Goal: Find specific page/section: Find specific page/section

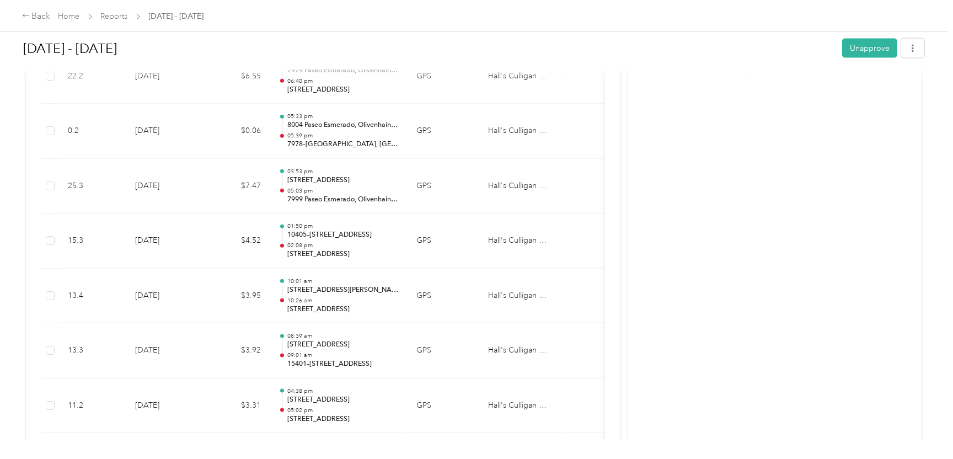
scroll to position [7236, 0]
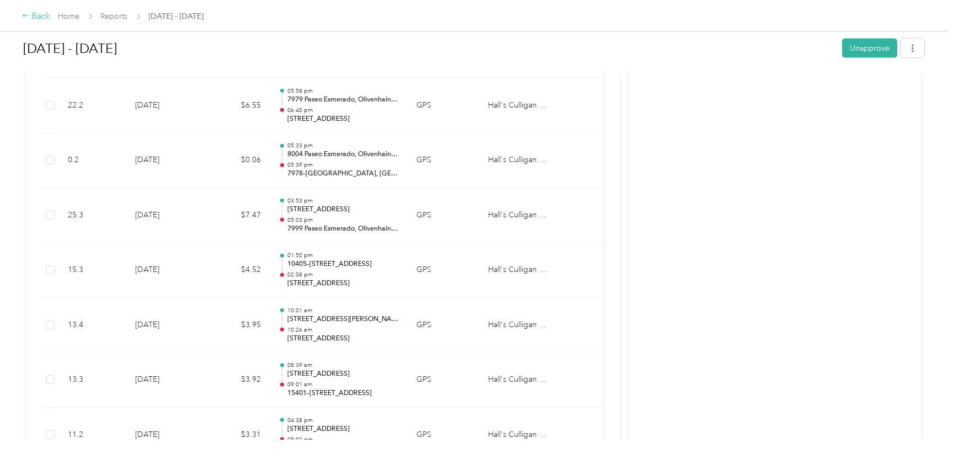
click at [42, 20] on div "Back" at bounding box center [36, 16] width 29 height 13
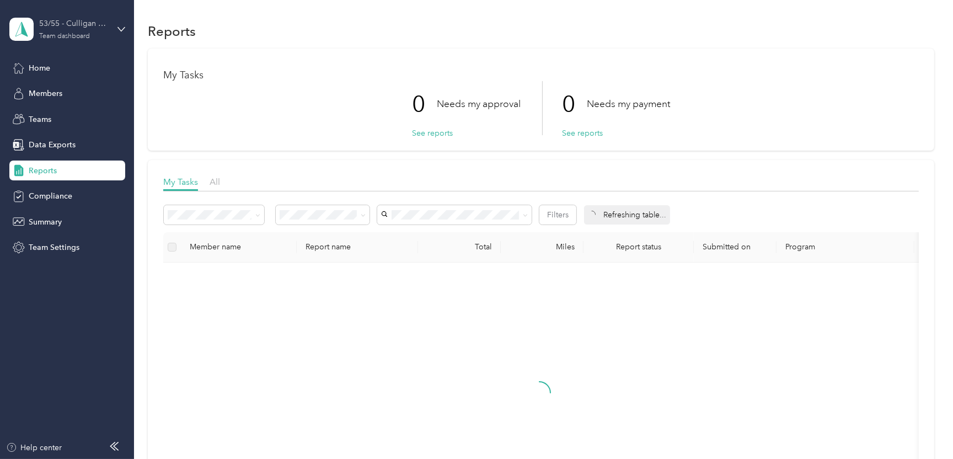
click at [70, 37] on div "Team dashboard" at bounding box center [64, 36] width 51 height 7
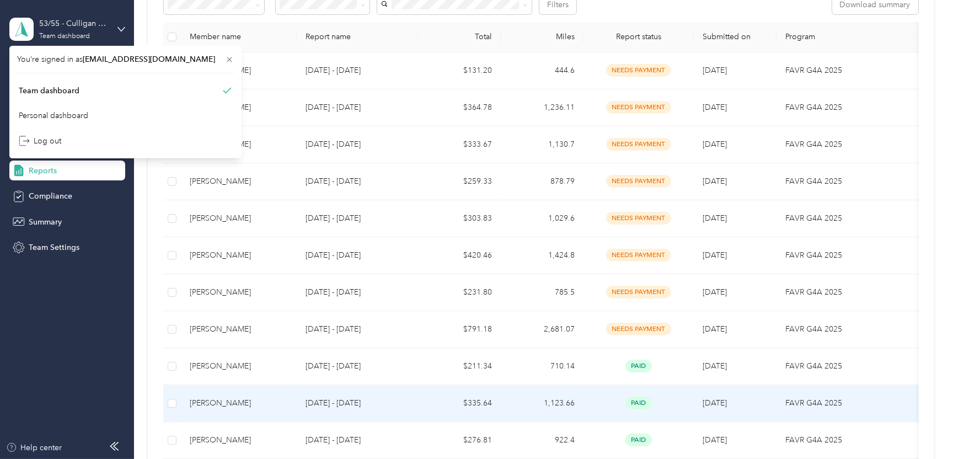
scroll to position [221, 0]
